Goal: Task Accomplishment & Management: Manage account settings

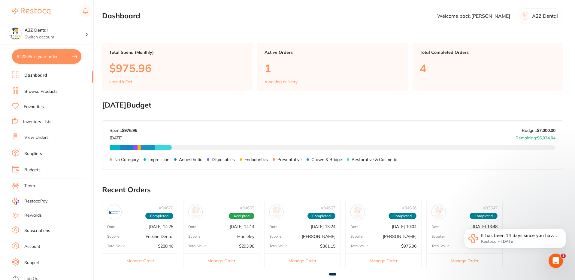
click at [47, 122] on link "Inventory Lists" at bounding box center [37, 122] width 28 height 6
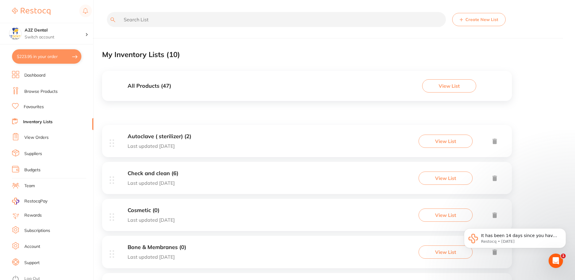
click at [446, 88] on button "View List" at bounding box center [449, 85] width 54 height 13
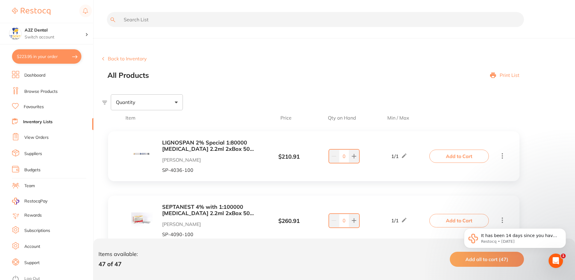
click at [168, 20] on input "text" at bounding box center [315, 19] width 417 height 15
paste input "mp75"
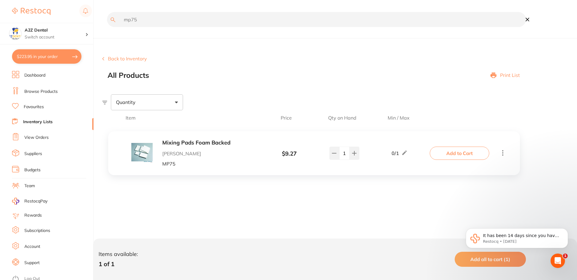
click at [133, 18] on input "mp75" at bounding box center [316, 19] width 419 height 15
paste input "hve0"
type input "hve05"
click at [127, 59] on button "Back to Inventory" at bounding box center [124, 58] width 45 height 5
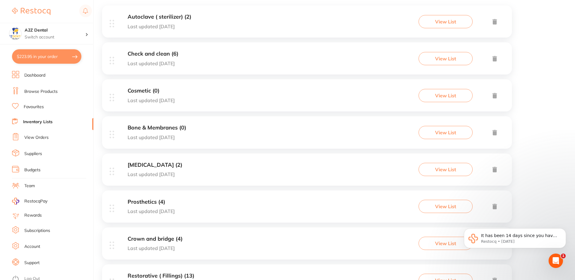
scroll to position [119, 0]
click at [445, 136] on button "View List" at bounding box center [446, 133] width 54 height 13
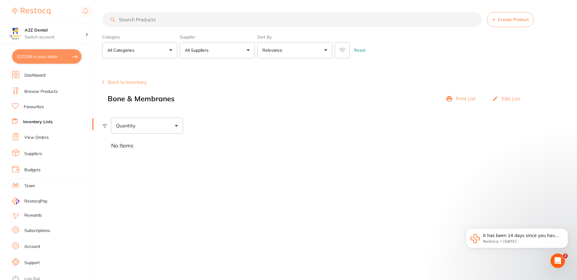
click at [130, 83] on button "Back to Inventory" at bounding box center [124, 81] width 45 height 5
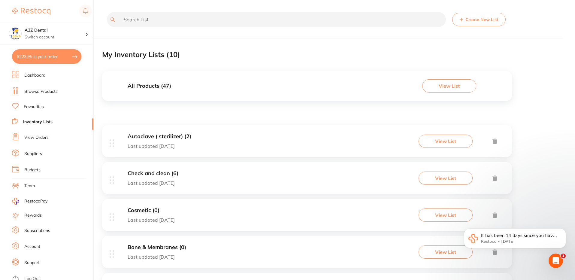
click at [40, 173] on li "Budgets" at bounding box center [52, 170] width 81 height 9
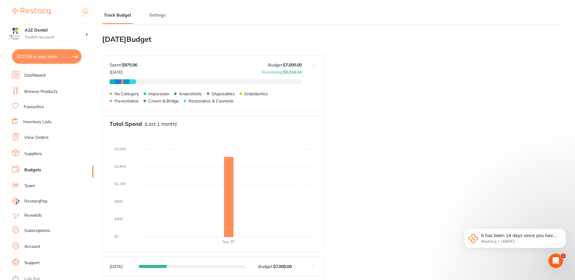
type input "7,000"
type input "0.0"
type input "7,000"
click at [31, 187] on link "Team" at bounding box center [29, 186] width 11 height 6
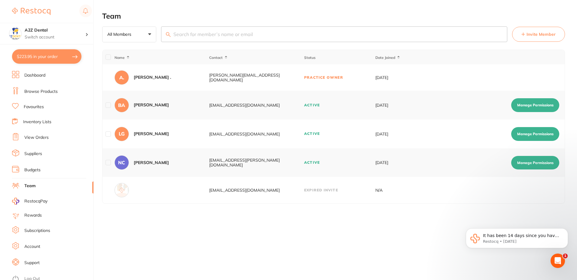
click at [29, 214] on link "Rewards" at bounding box center [32, 215] width 17 height 6
